Goal: Navigation & Orientation: Go to known website

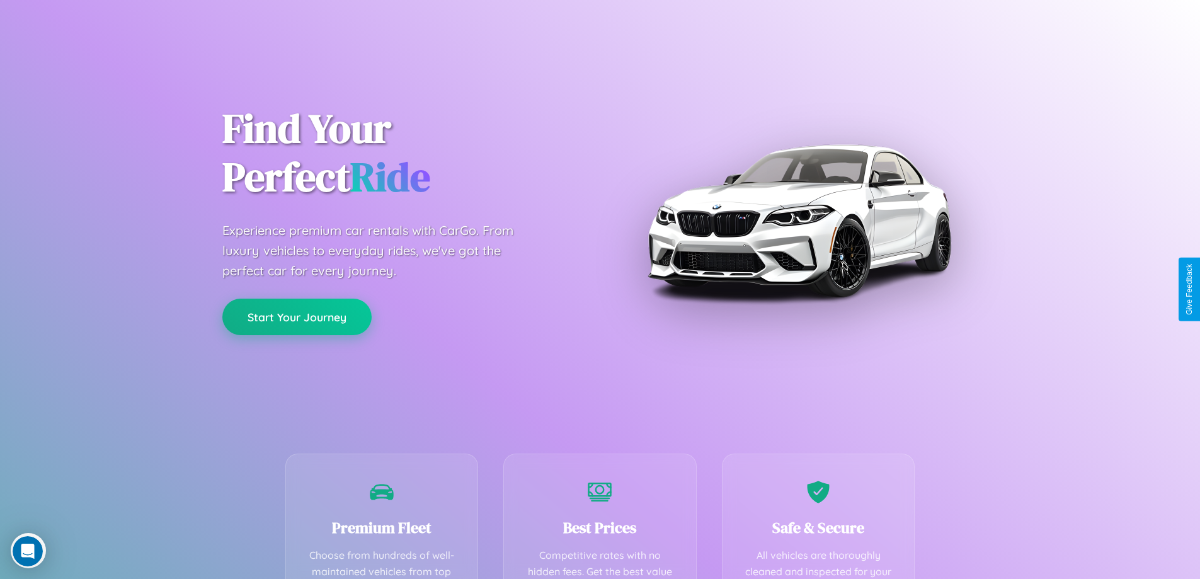
click at [297, 317] on button "Start Your Journey" at bounding box center [296, 317] width 149 height 37
click at [297, 316] on button "Start Your Journey" at bounding box center [296, 317] width 149 height 37
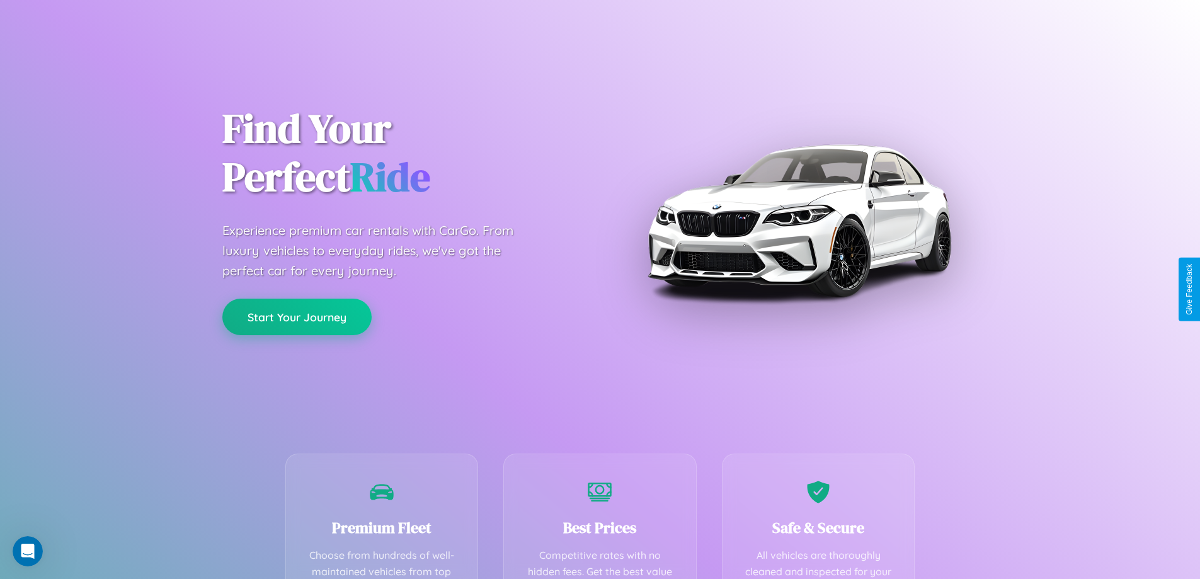
click at [297, 316] on button "Start Your Journey" at bounding box center [296, 317] width 149 height 37
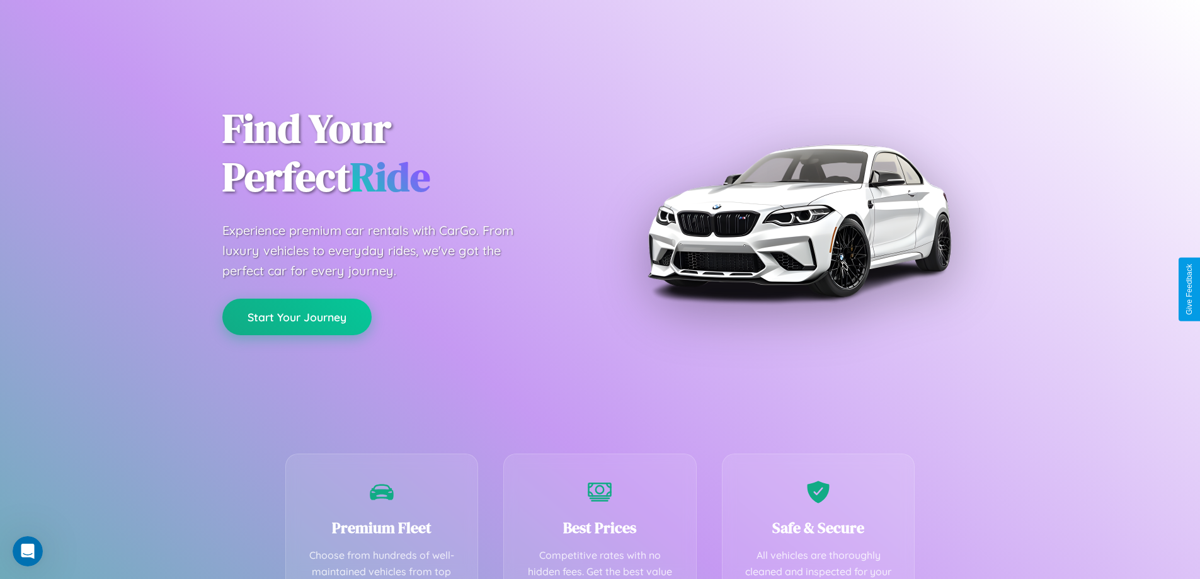
click at [297, 316] on button "Start Your Journey" at bounding box center [296, 317] width 149 height 37
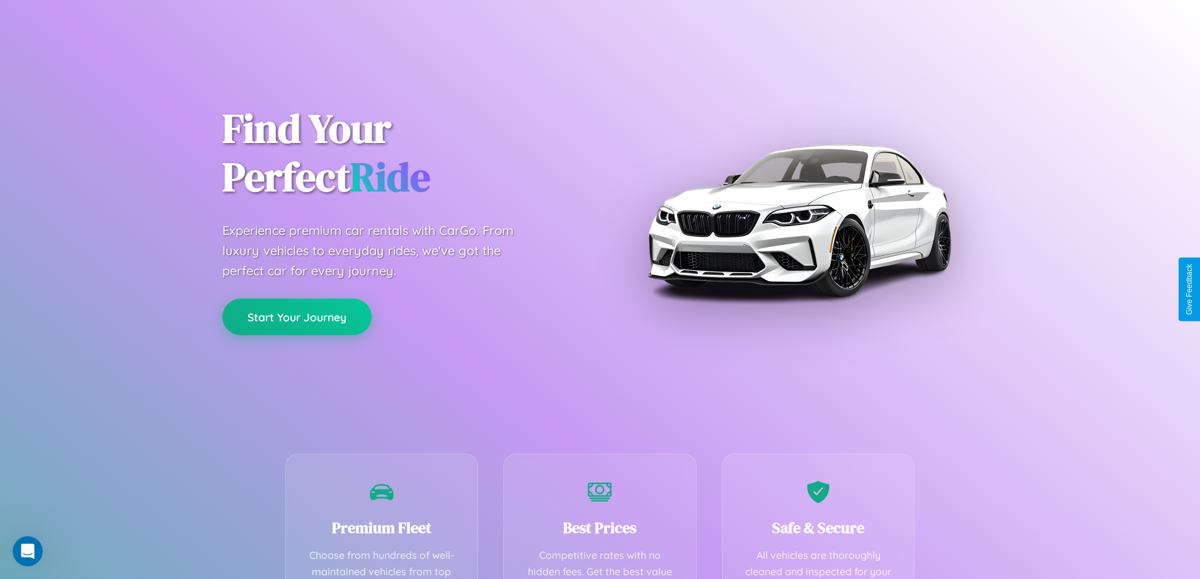
click at [297, 316] on button "Start Your Journey" at bounding box center [296, 317] width 149 height 37
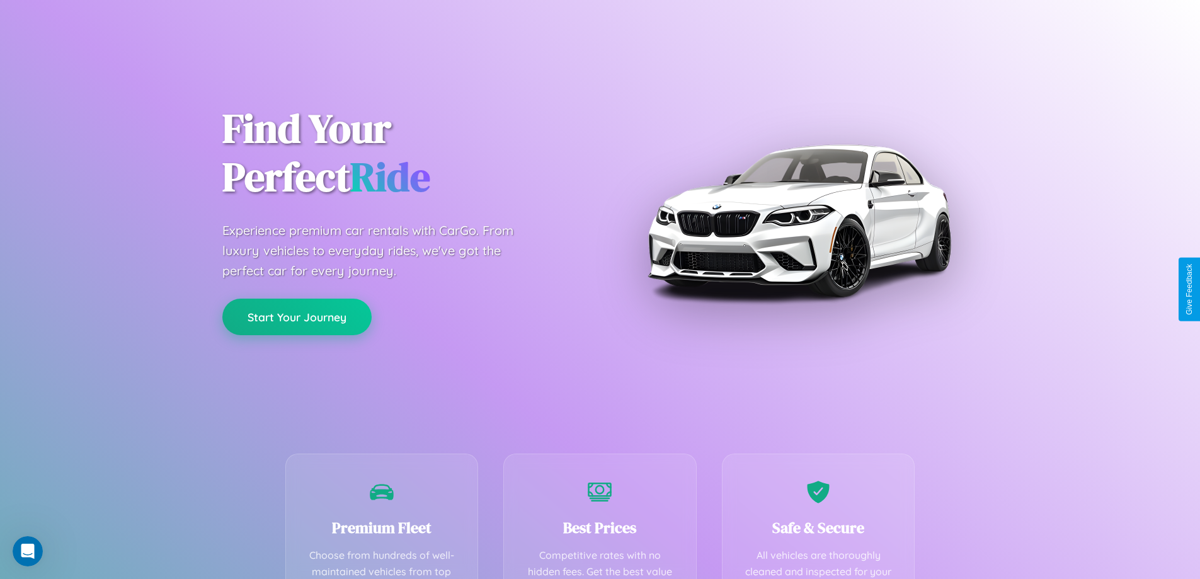
click at [297, 316] on button "Start Your Journey" at bounding box center [296, 317] width 149 height 37
